Goal: Information Seeking & Learning: Learn about a topic

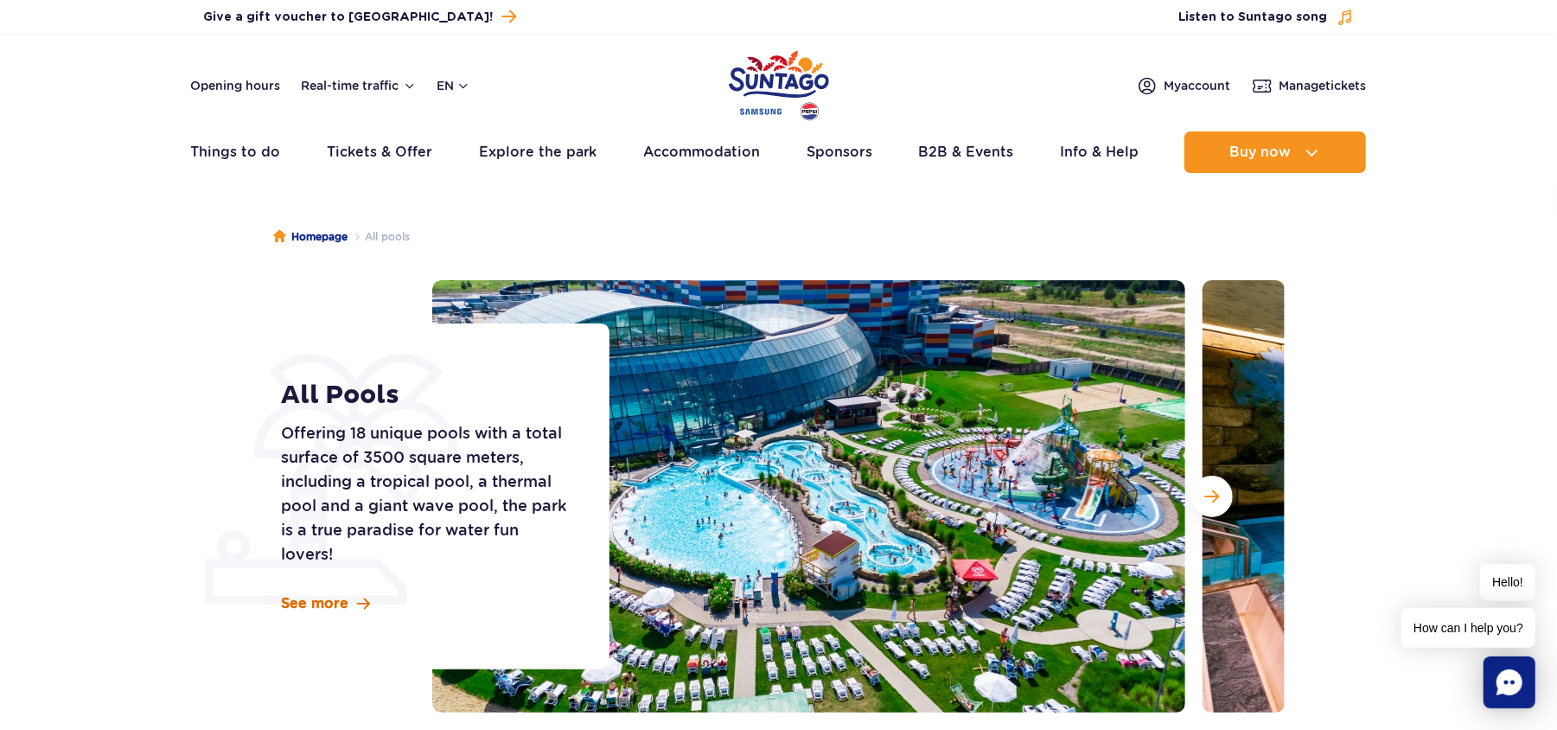
click at [328, 600] on span "See more" at bounding box center [314, 603] width 67 height 19
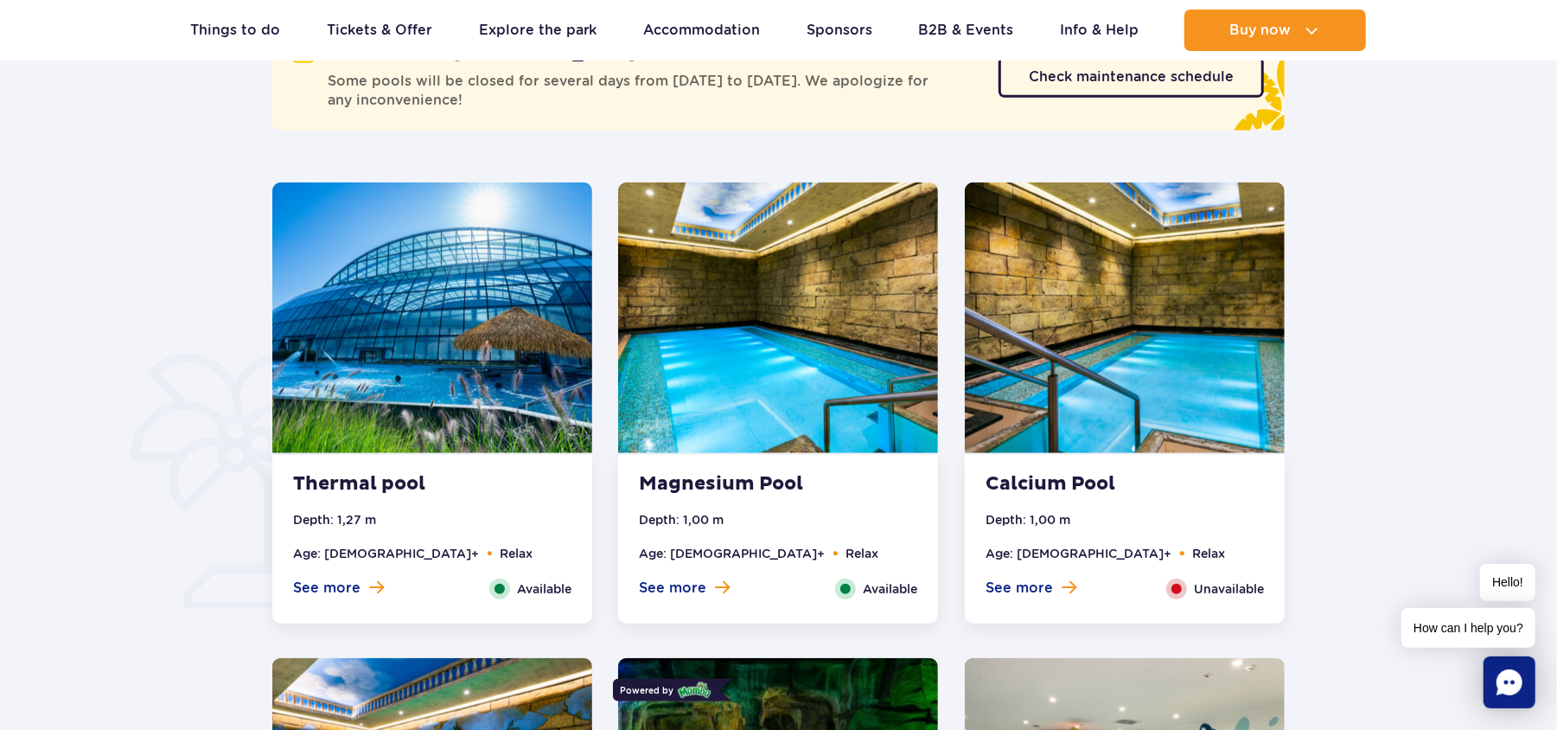
scroll to position [1101, 0]
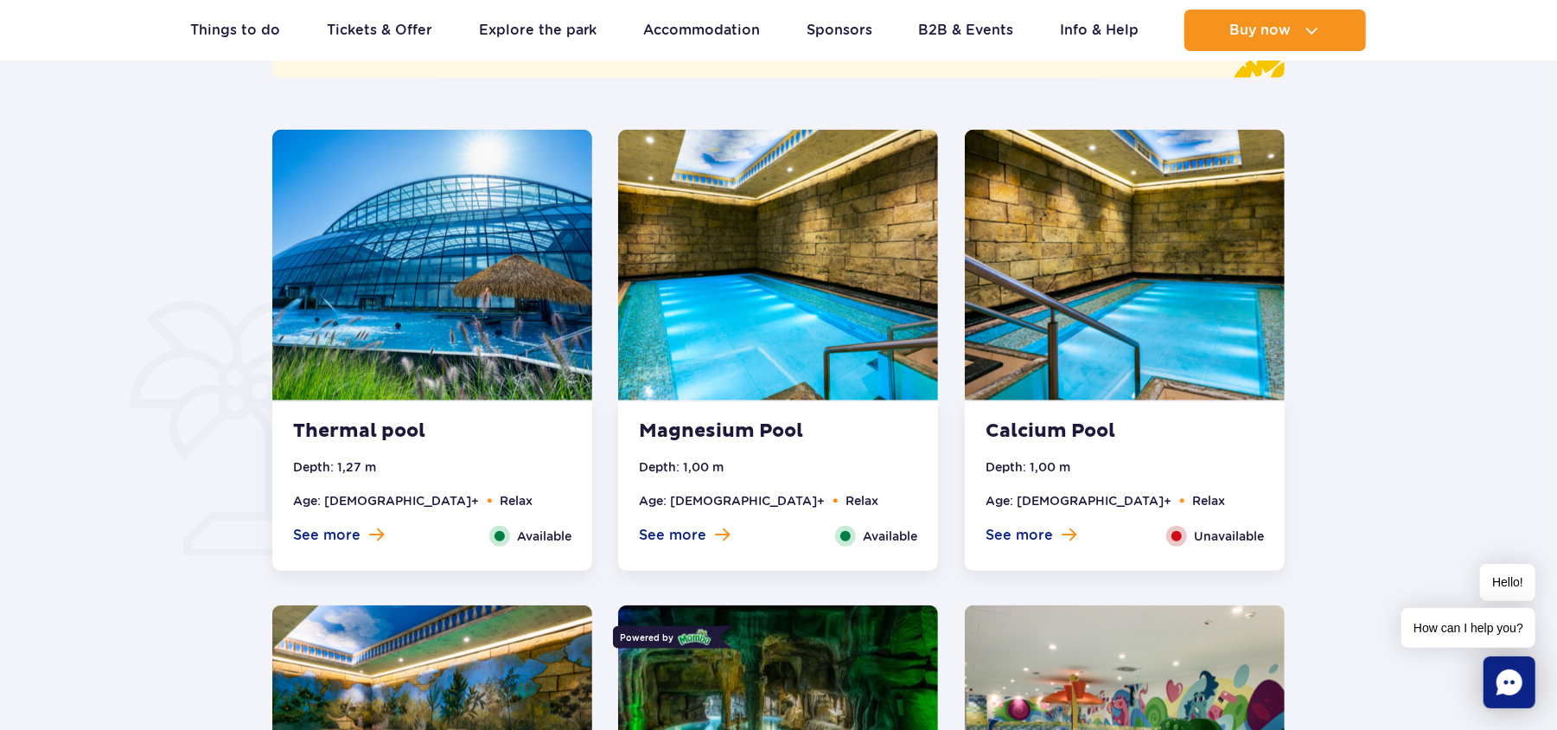
click at [367, 309] on img at bounding box center [432, 265] width 320 height 271
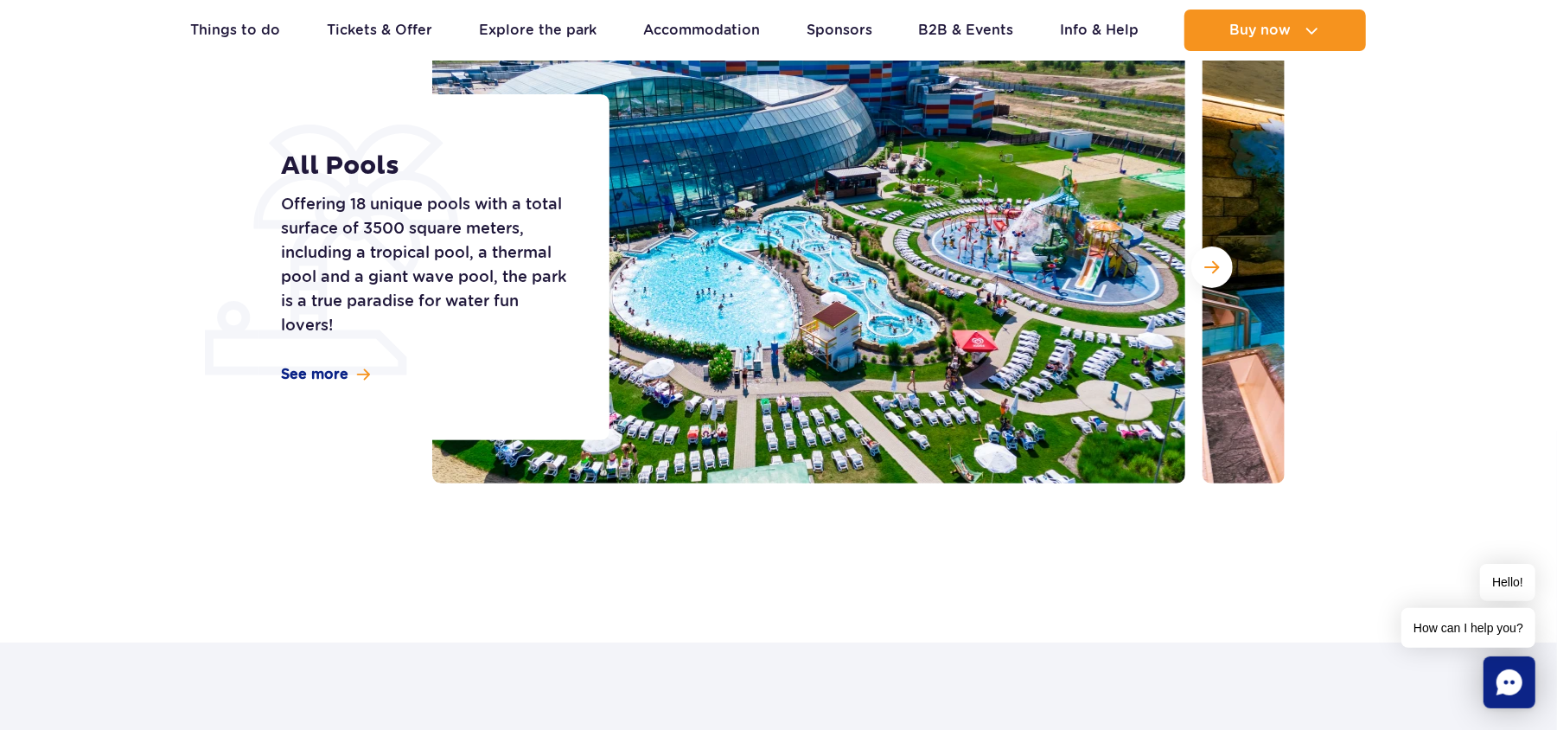
scroll to position [225, 0]
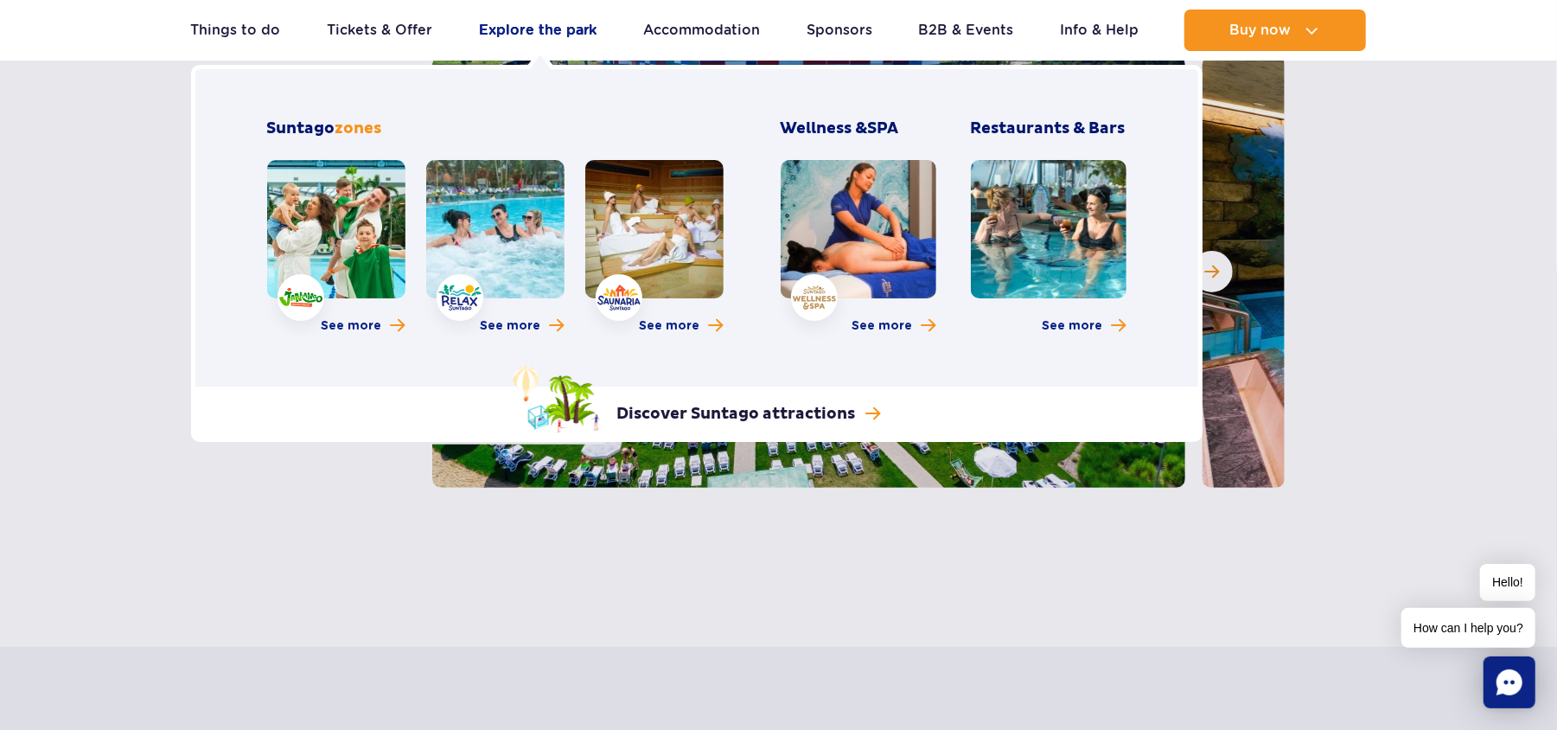
click at [524, 35] on link "Explore the park" at bounding box center [538, 30] width 118 height 41
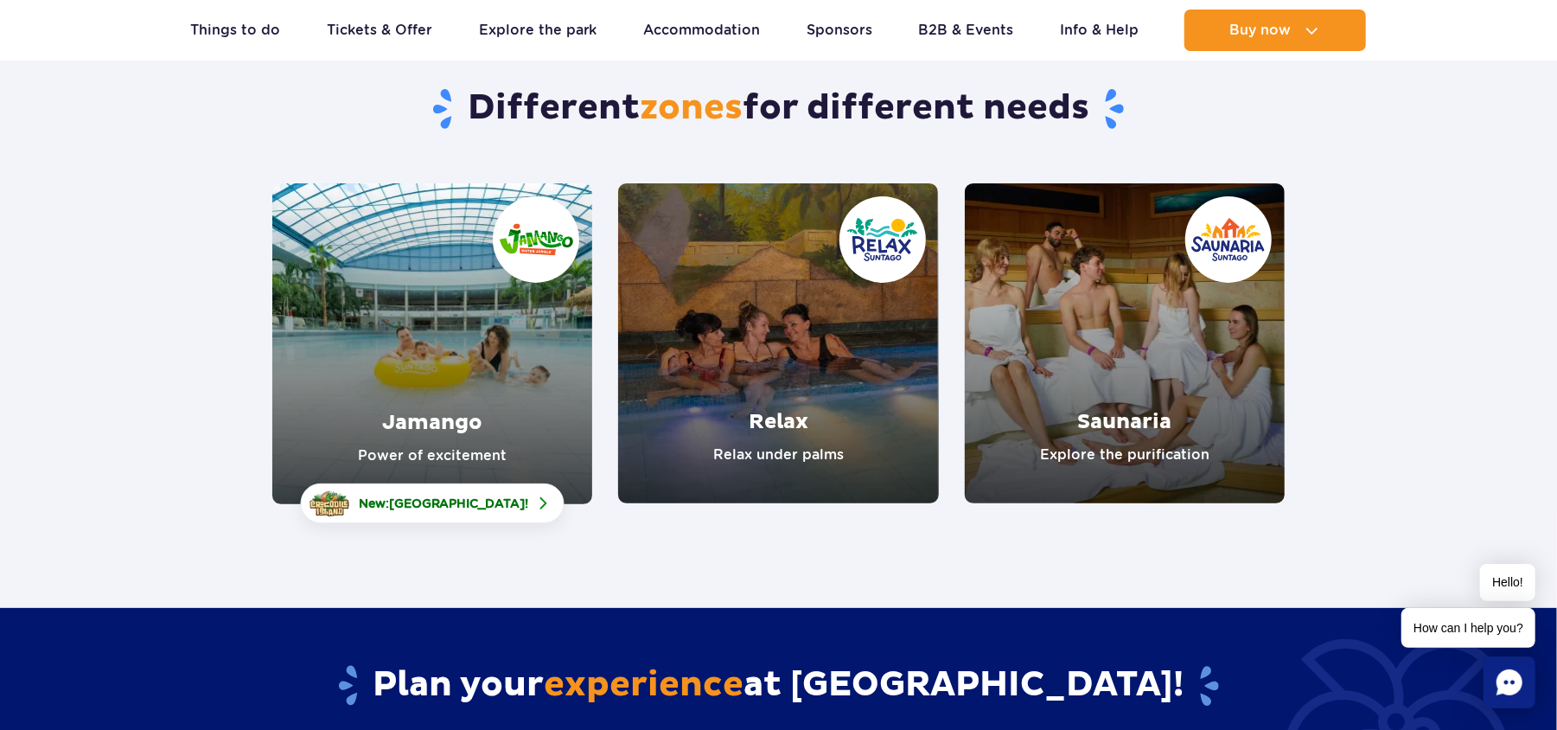
scroll to position [346, 0]
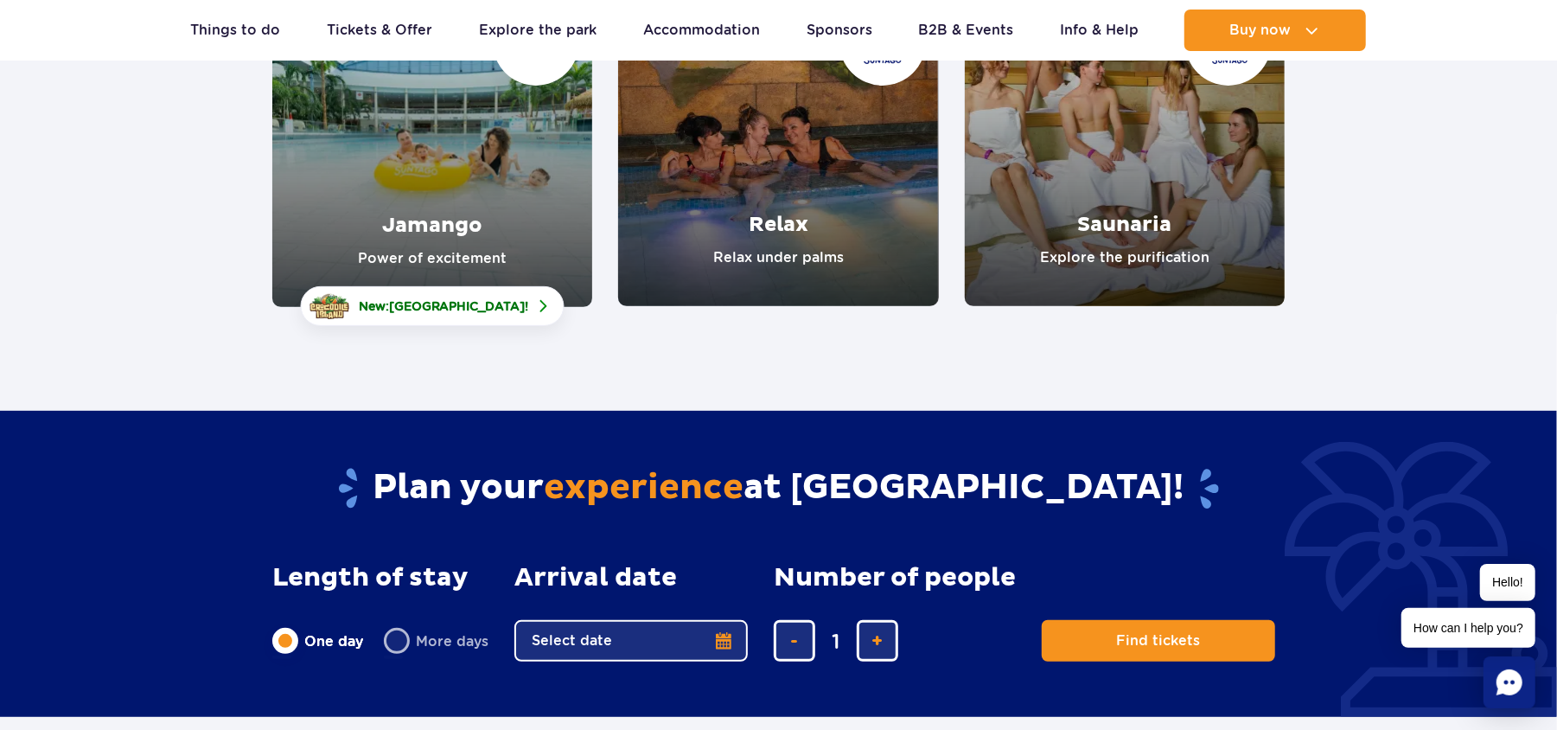
click at [1294, 204] on div "Saunaria Explore the purification" at bounding box center [1125, 146] width 346 height 321
click at [1207, 206] on link "Saunaria" at bounding box center [1125, 146] width 320 height 320
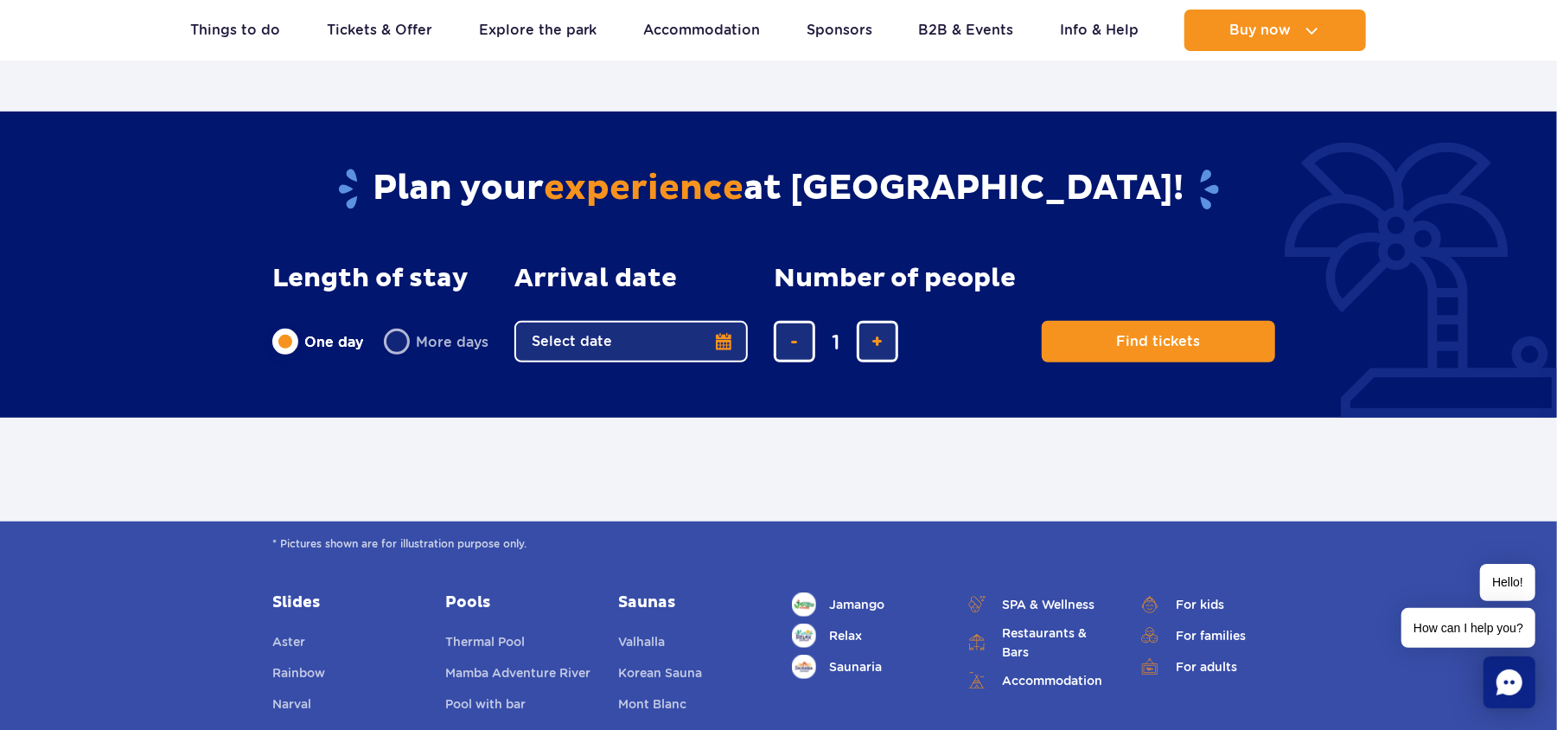
scroll to position [922, 0]
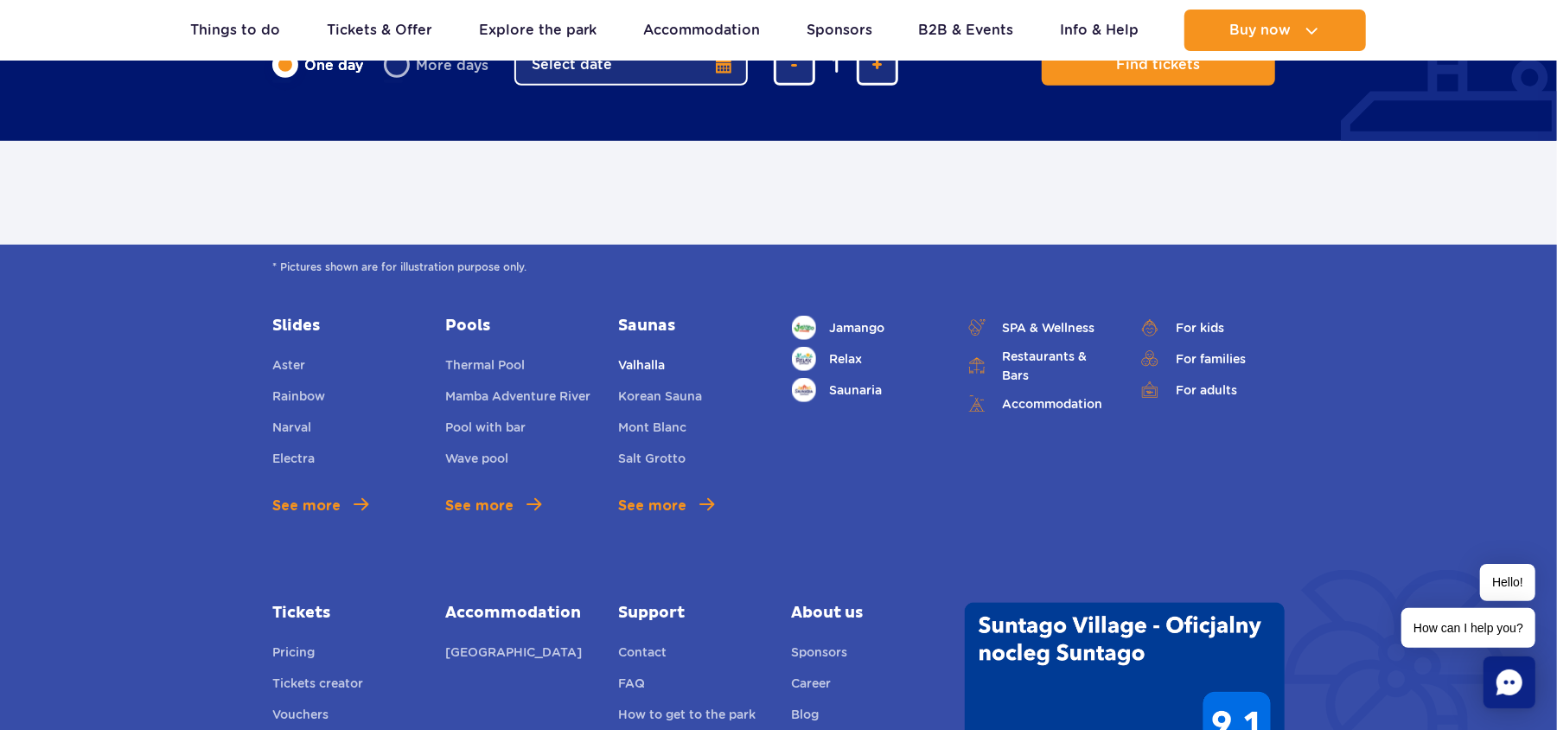
click at [631, 363] on link "Valhalla" at bounding box center [641, 367] width 47 height 24
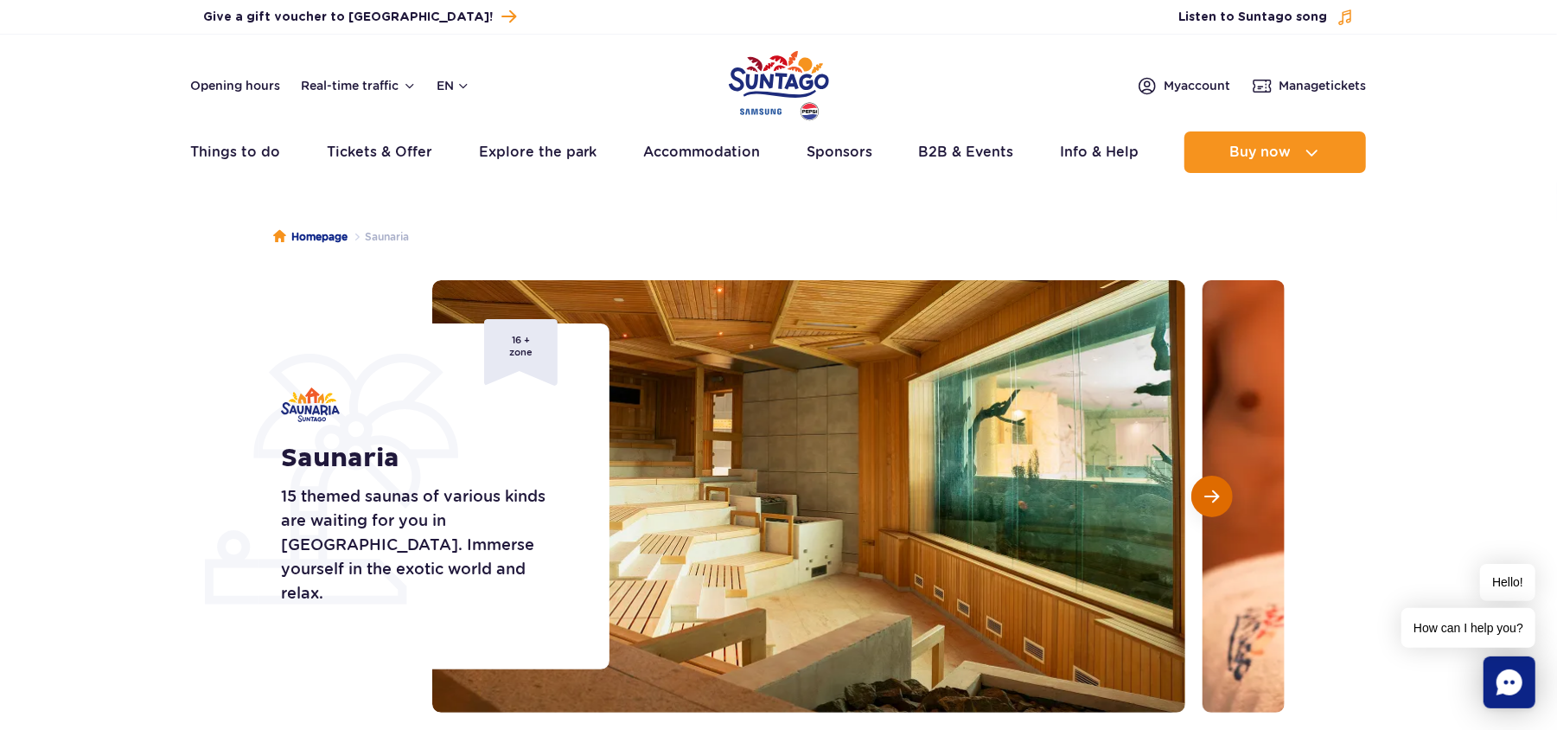
click at [1208, 503] on span "Next slide" at bounding box center [1212, 496] width 15 height 16
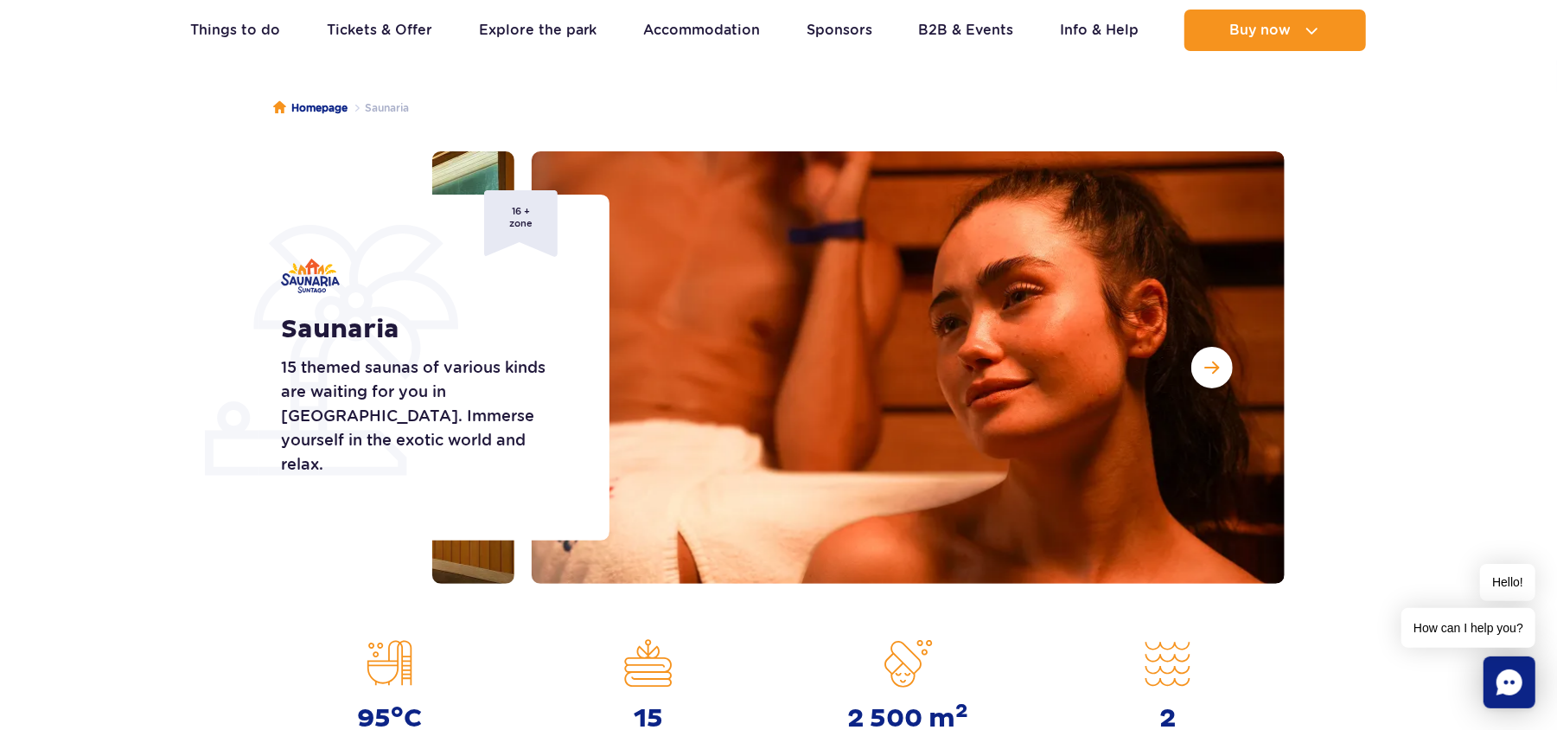
scroll to position [115, 0]
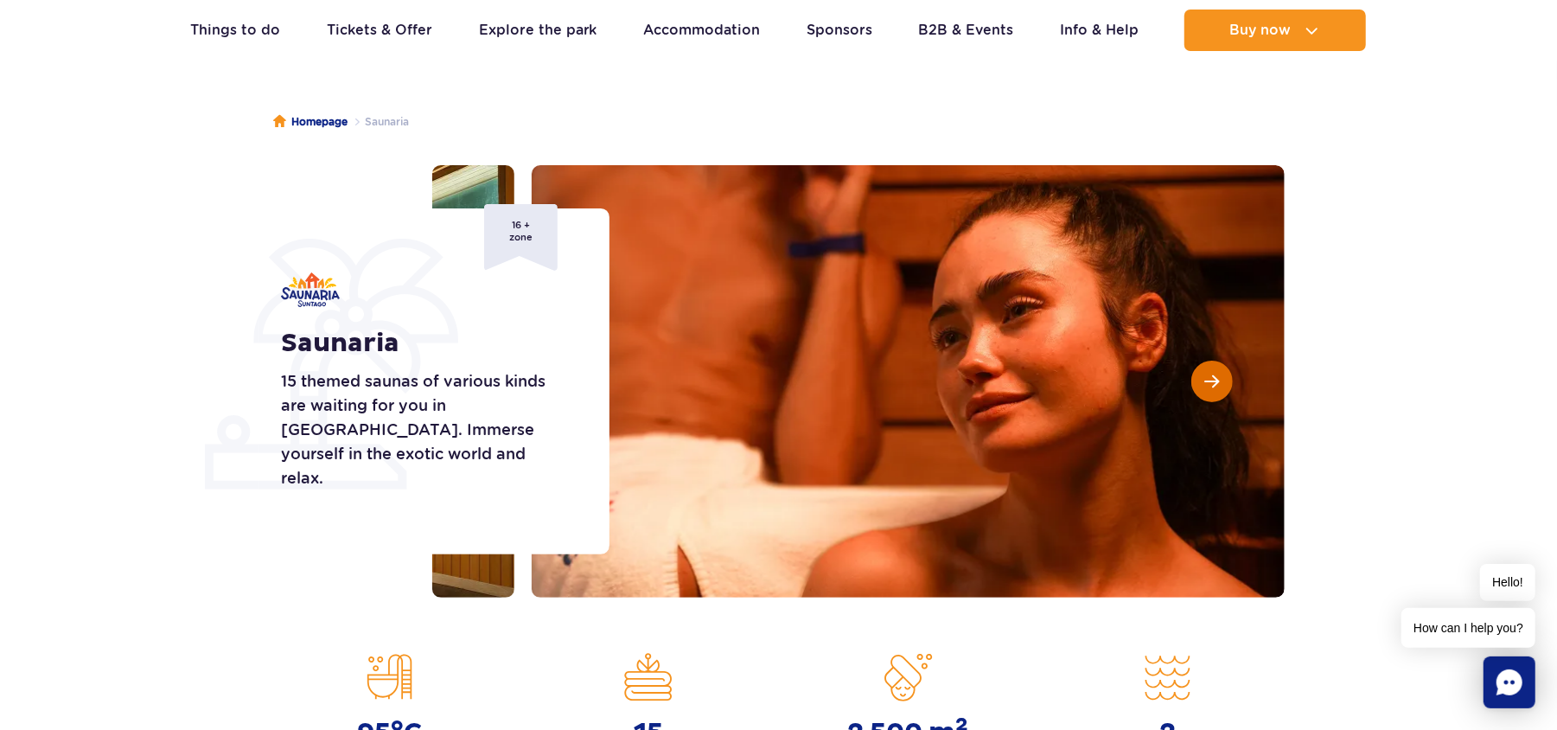
click at [1215, 386] on span "Next slide" at bounding box center [1212, 381] width 15 height 16
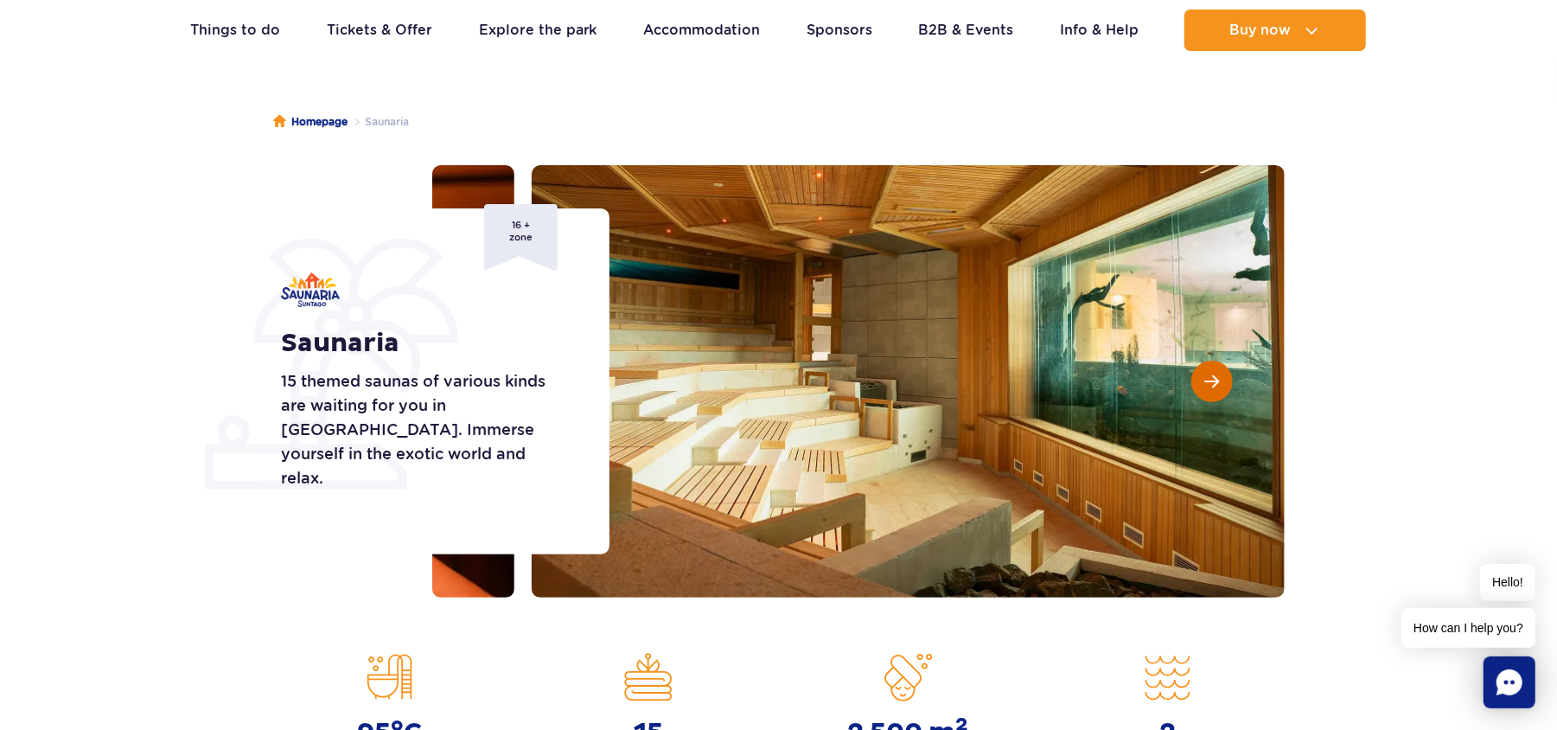
click at [1215, 386] on span "Next slide" at bounding box center [1212, 381] width 15 height 16
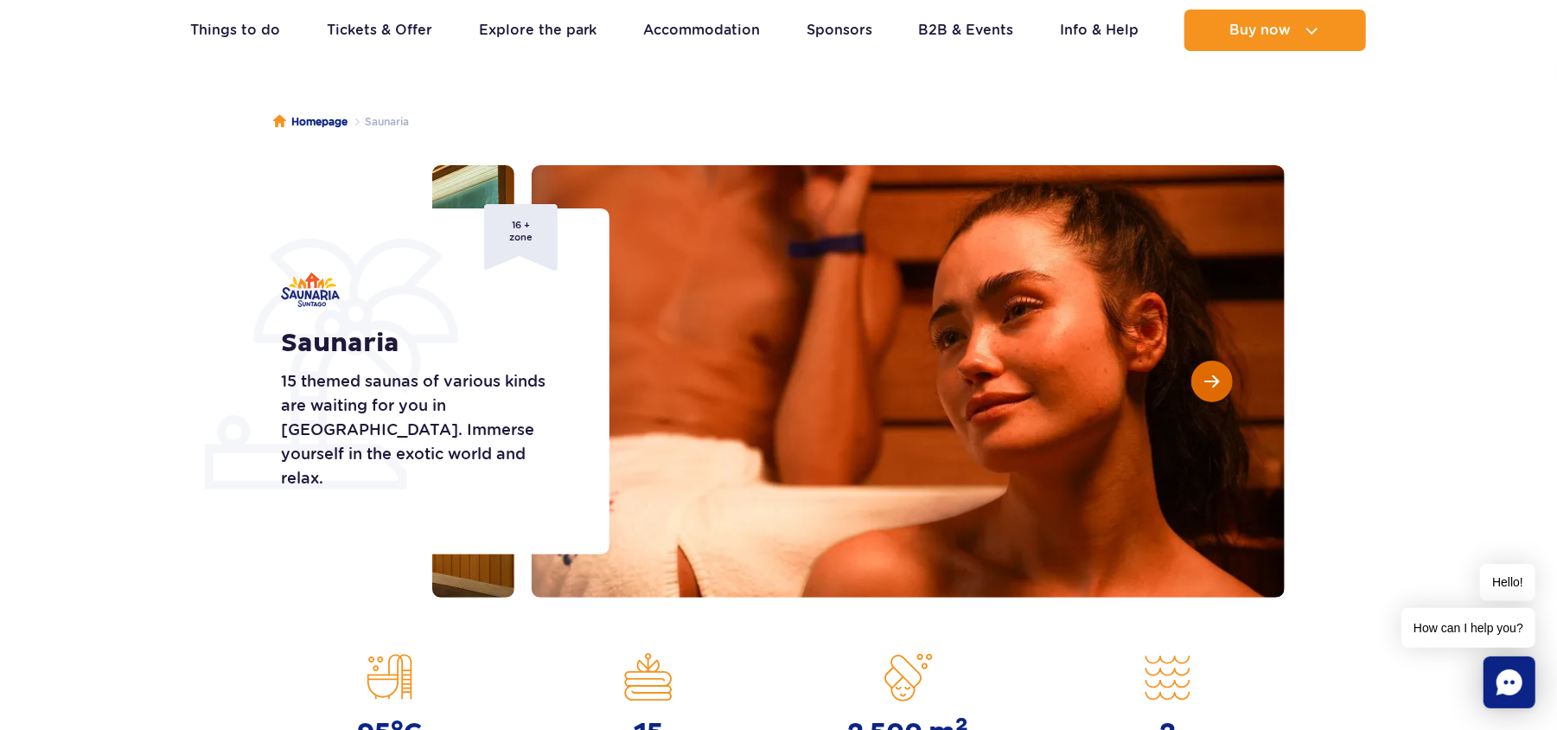
click at [1215, 386] on span "Next slide" at bounding box center [1212, 381] width 15 height 16
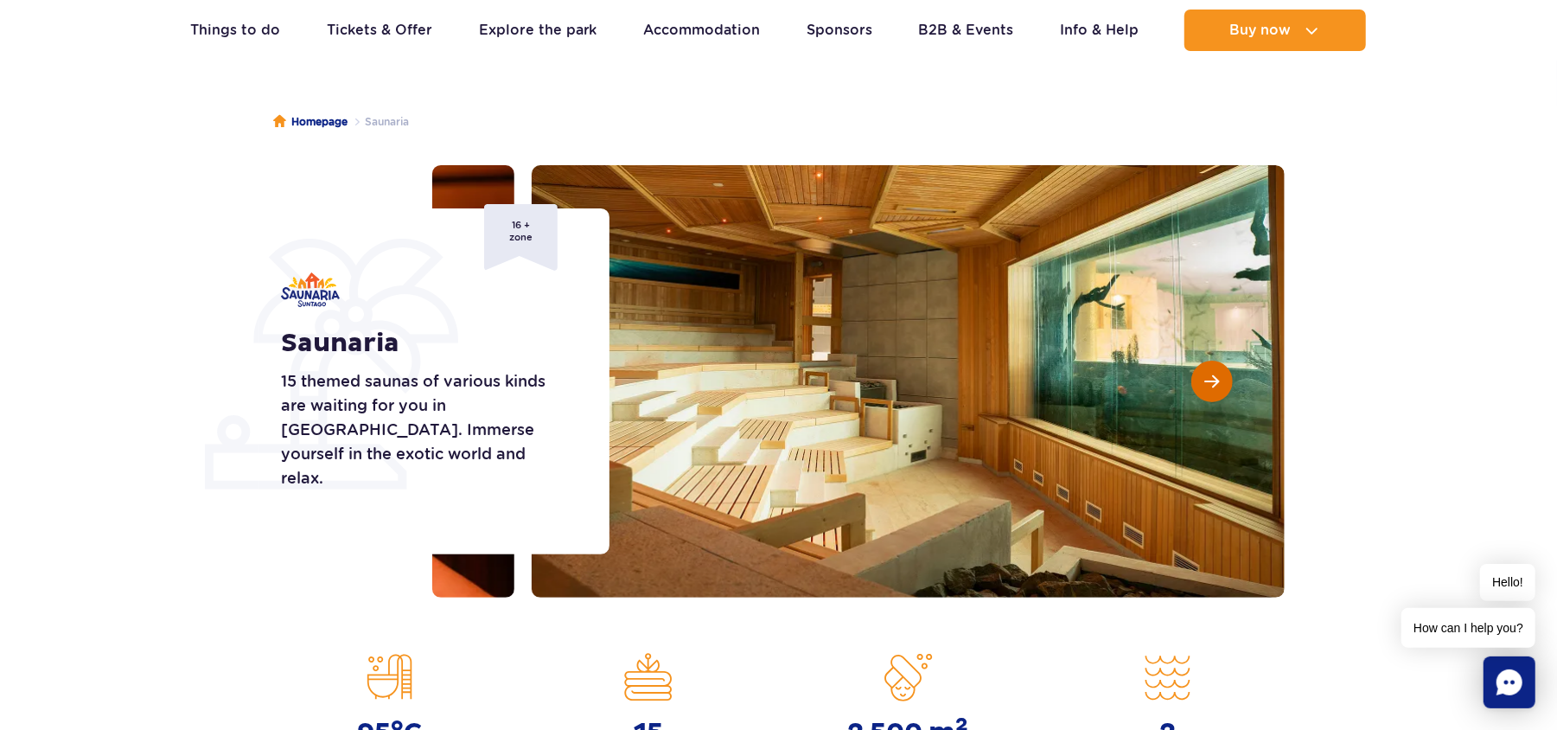
click at [1215, 386] on span "Next slide" at bounding box center [1212, 381] width 15 height 16
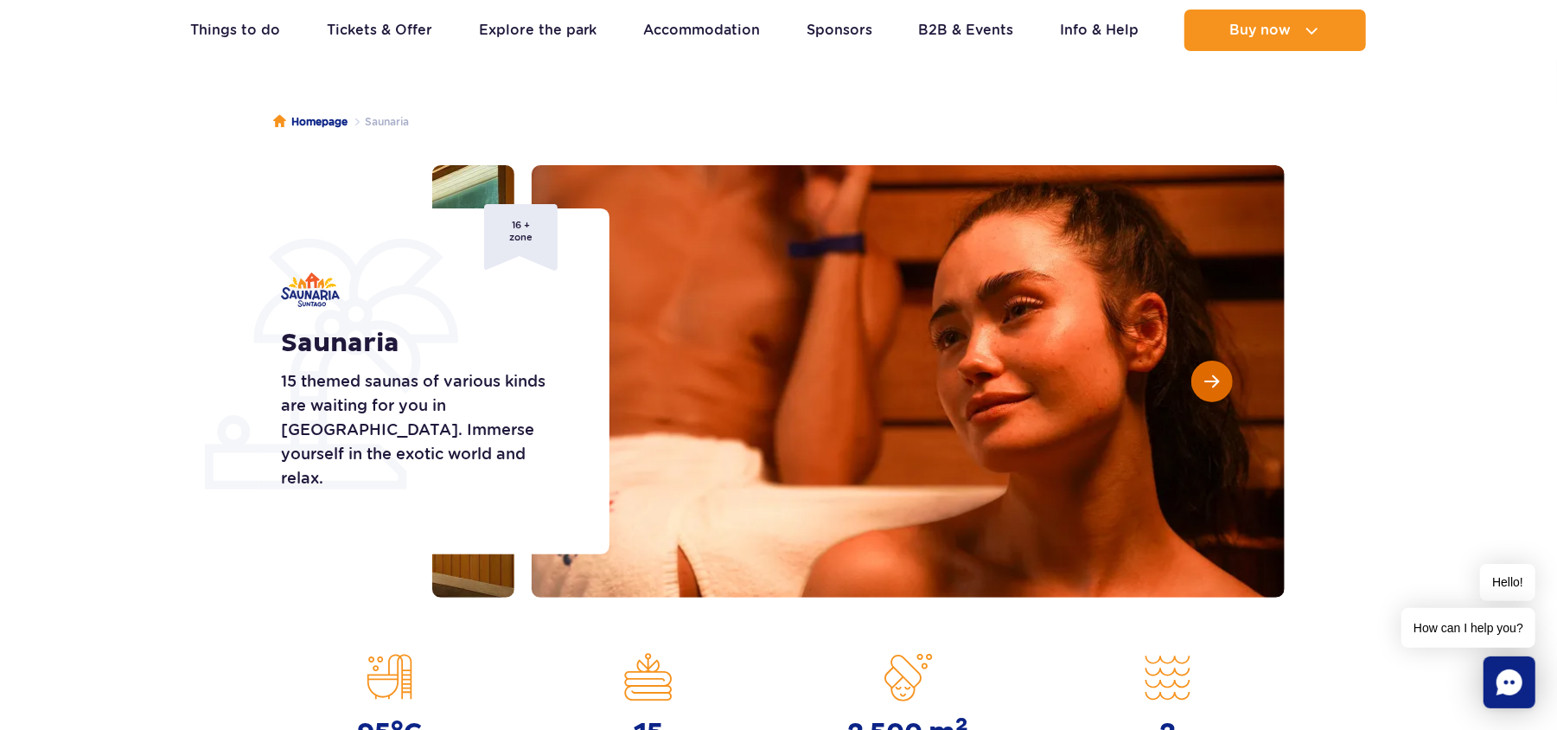
click at [1215, 386] on span "Next slide" at bounding box center [1212, 381] width 15 height 16
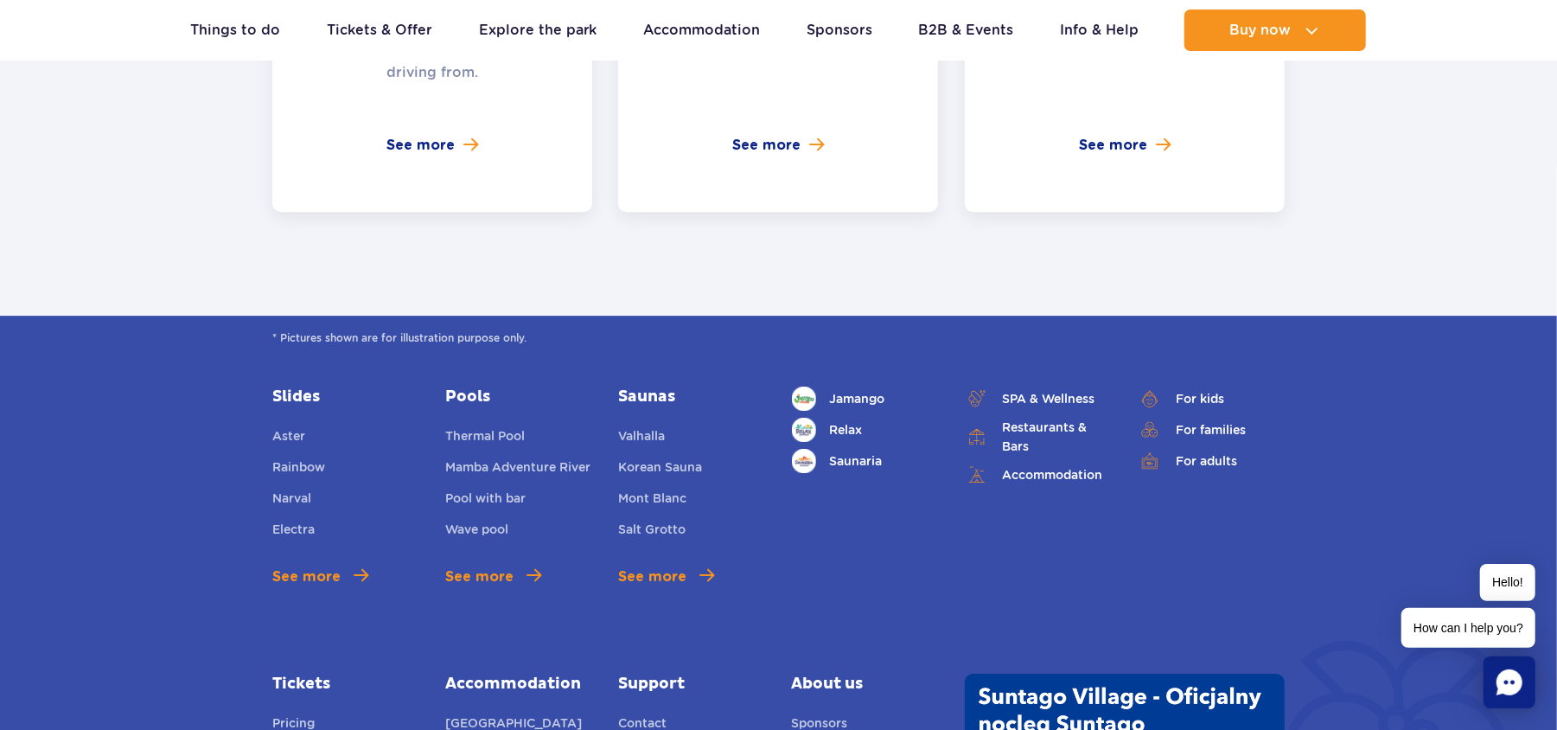
scroll to position [3919, 0]
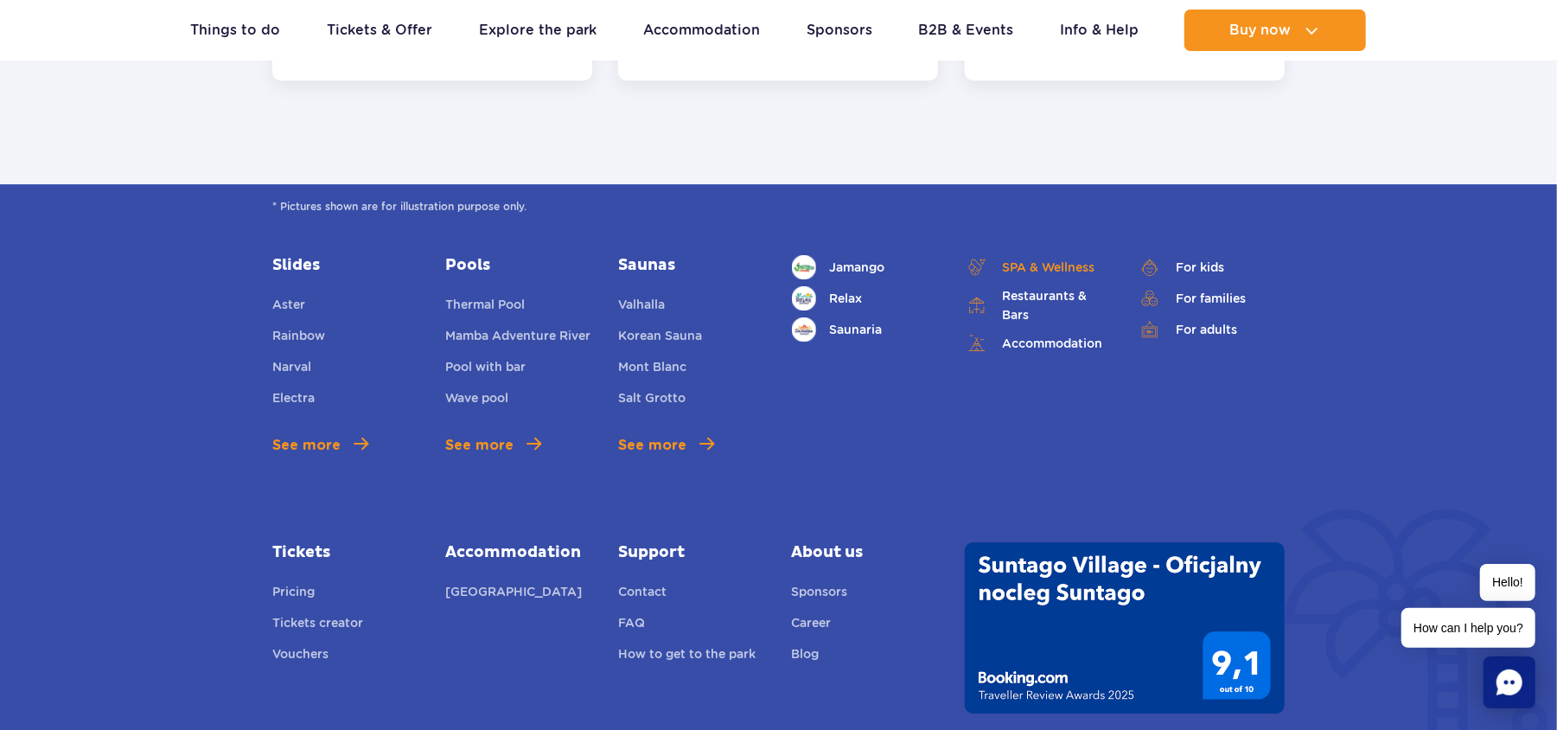
click at [1024, 255] on link "SPA & Wellness" at bounding box center [1038, 267] width 147 height 24
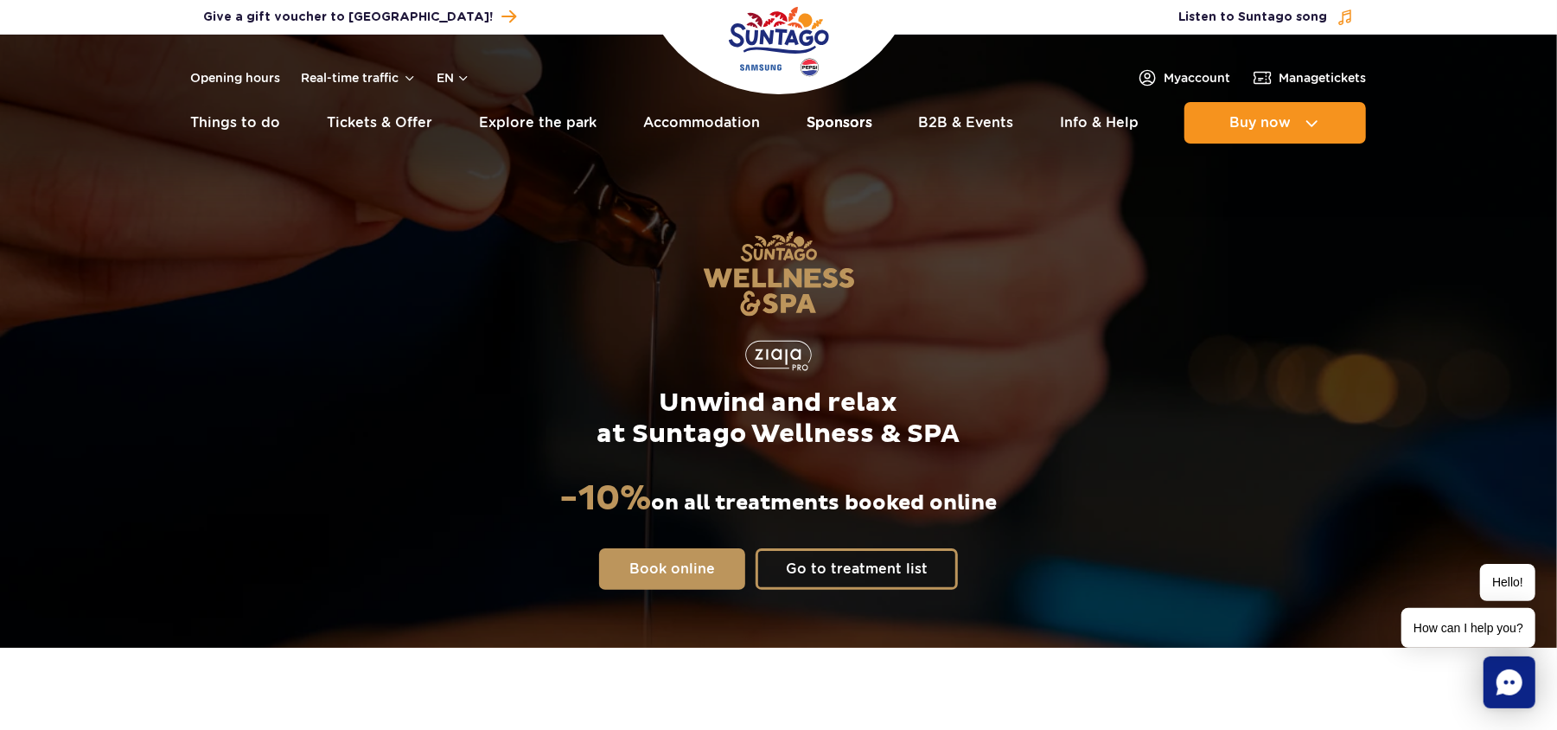
click at [824, 121] on link "Sponsors" at bounding box center [840, 122] width 66 height 41
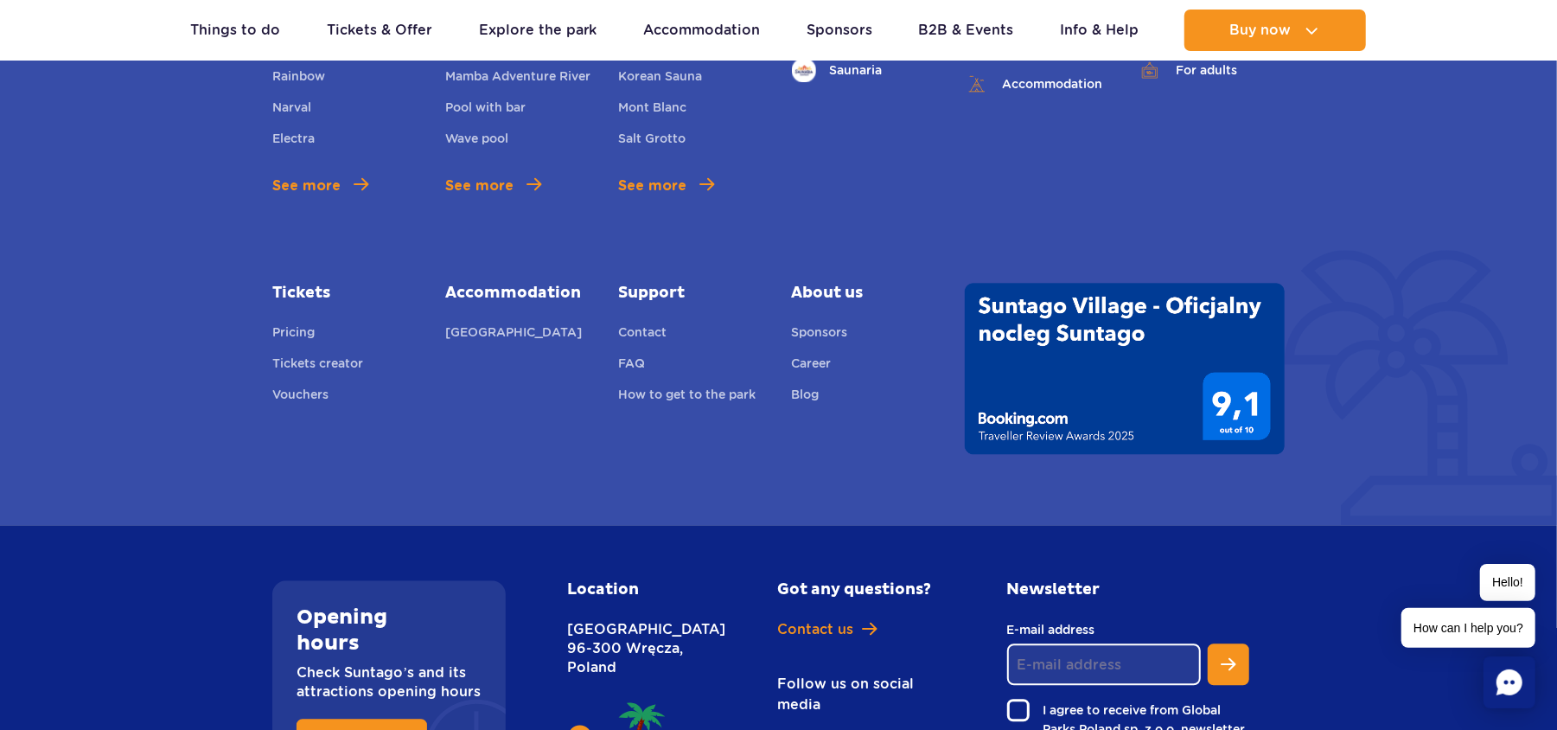
scroll to position [3064, 0]
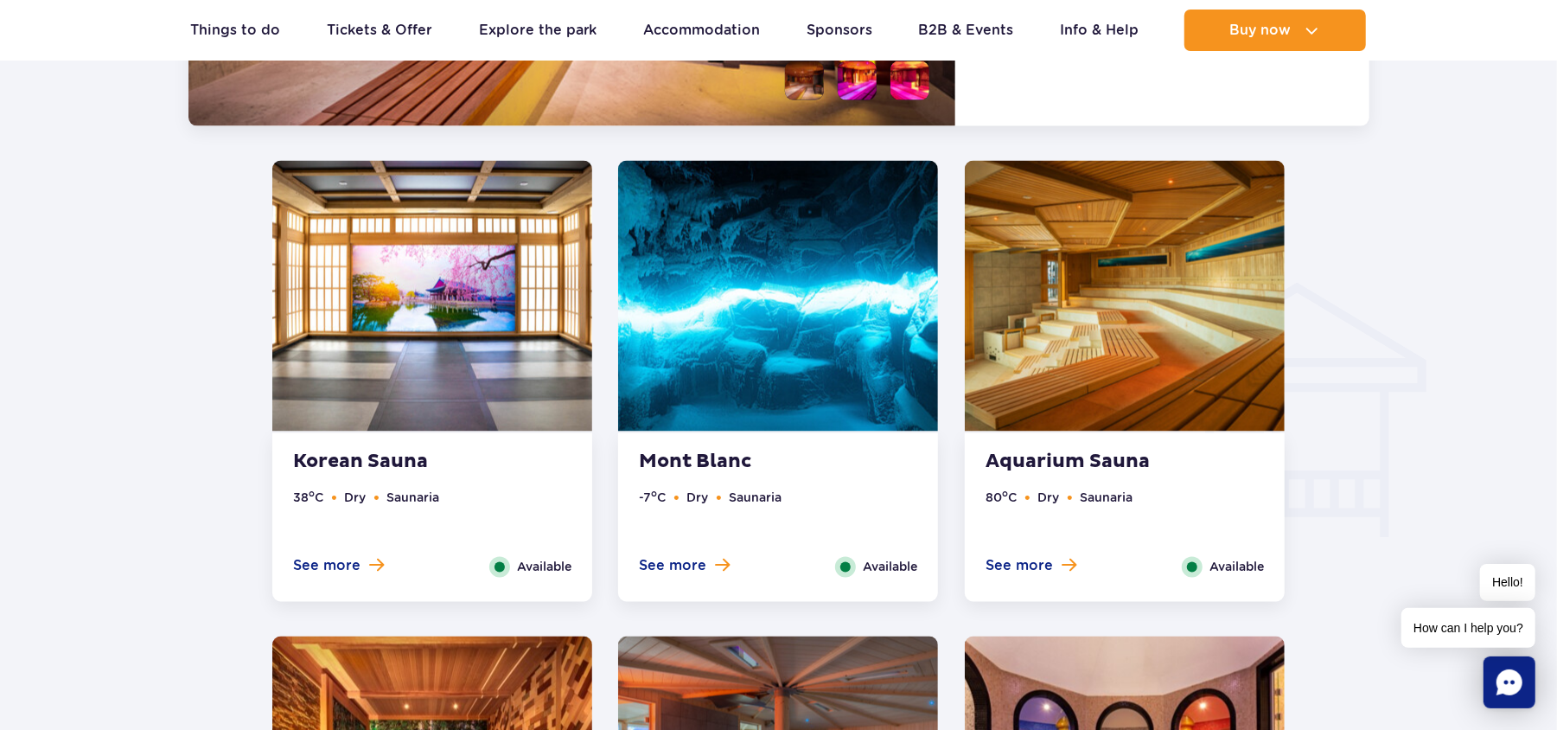
scroll to position [2255, 0]
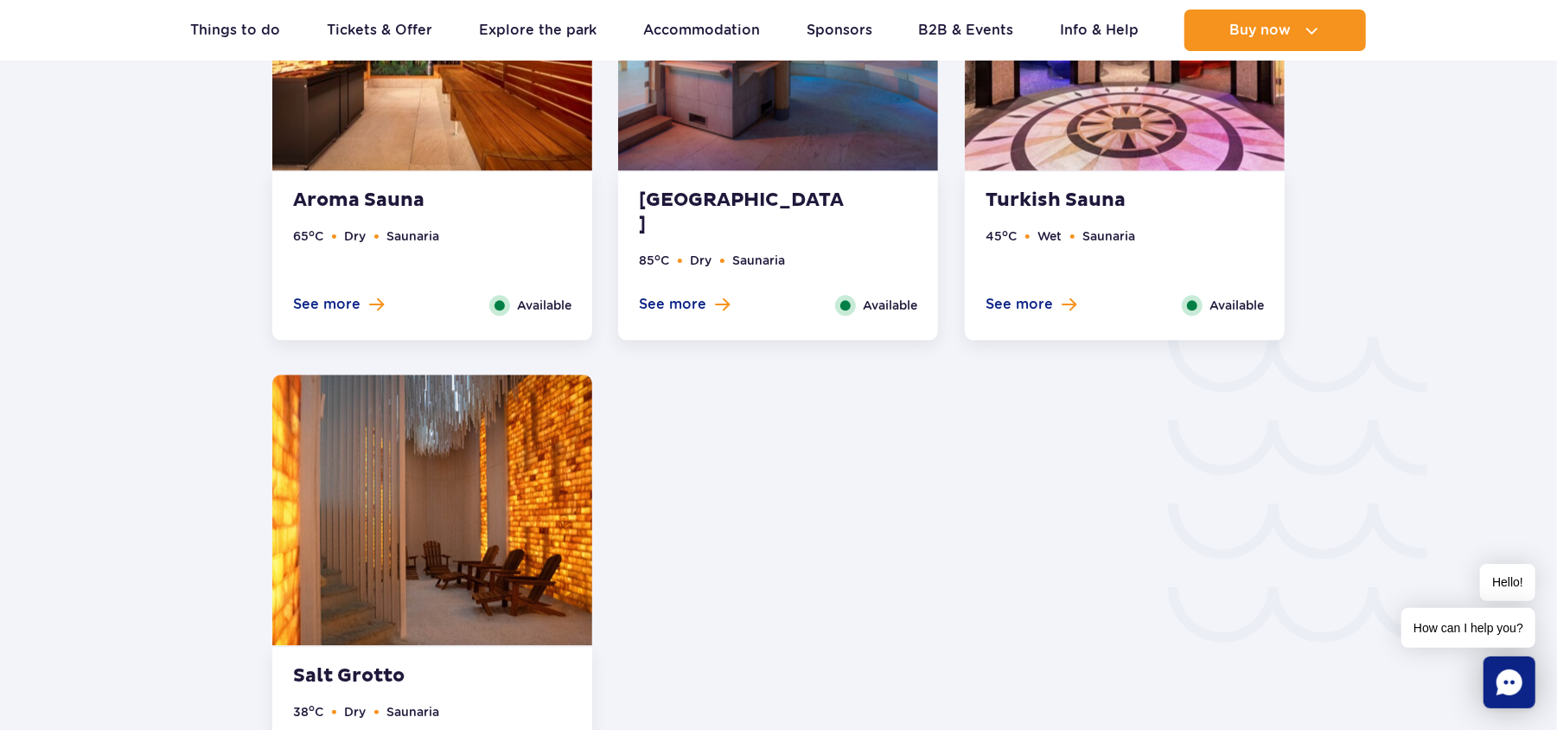
scroll to position [2716, 0]
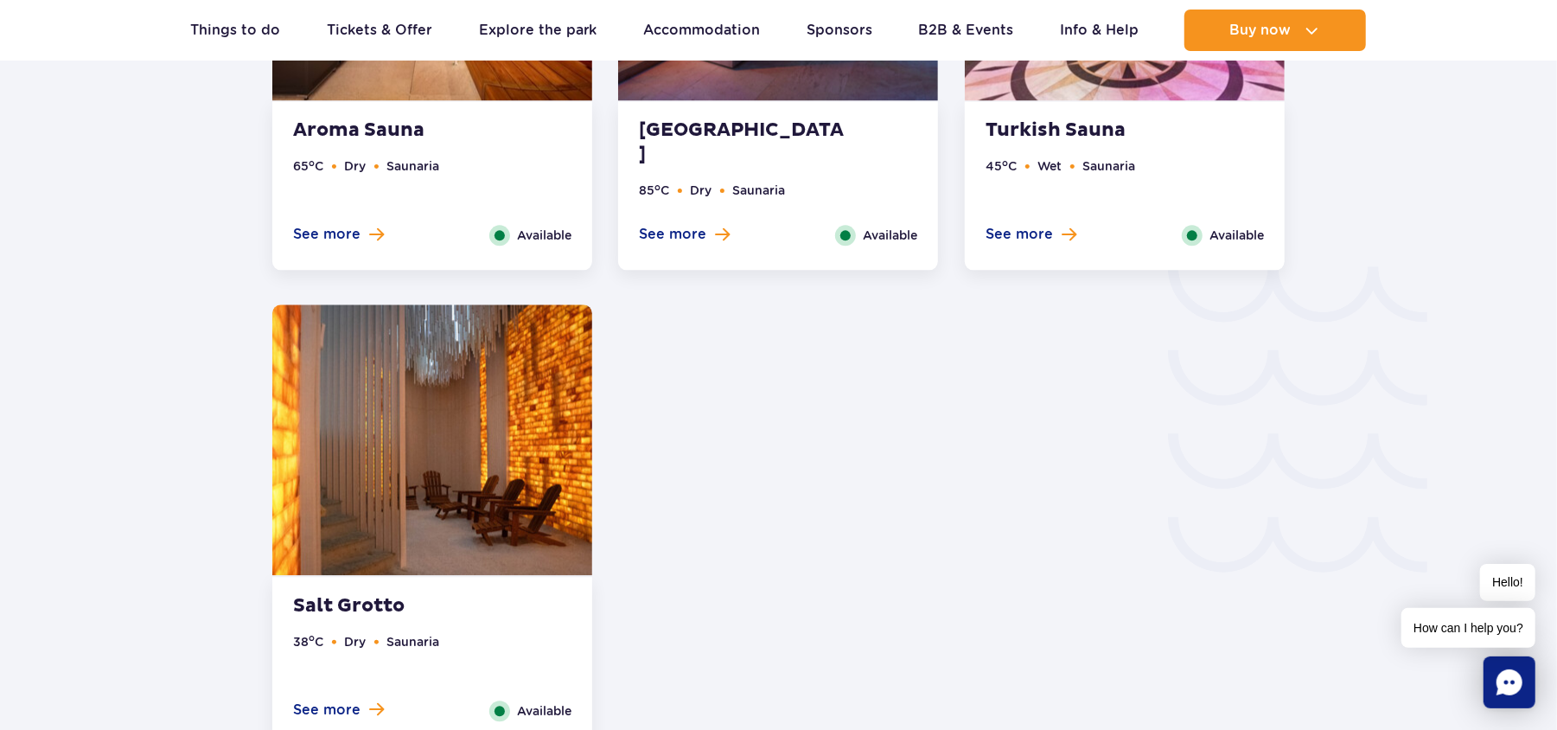
click at [482, 420] on img at bounding box center [432, 439] width 320 height 271
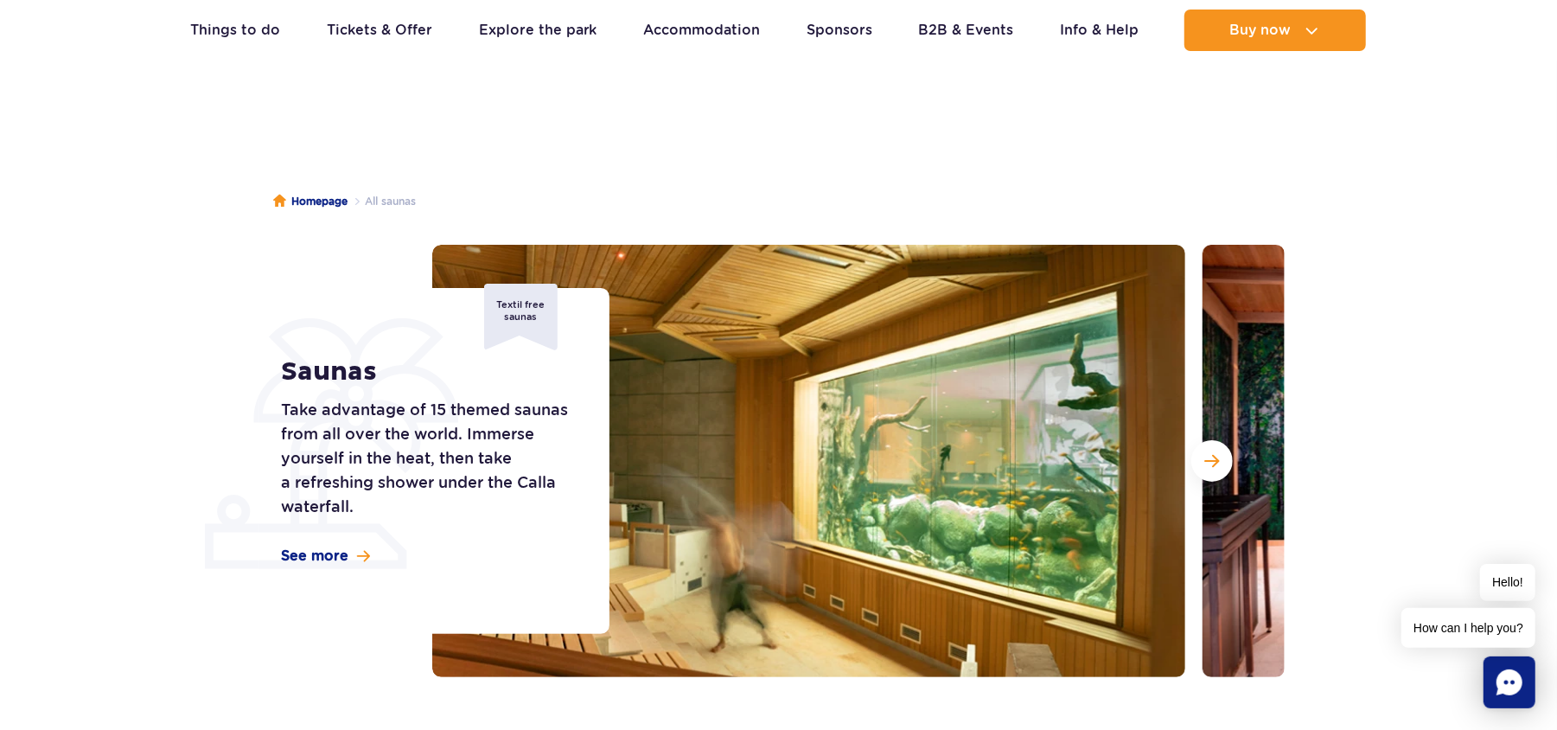
scroll to position [0, 0]
